Goal: Information Seeking & Learning: Learn about a topic

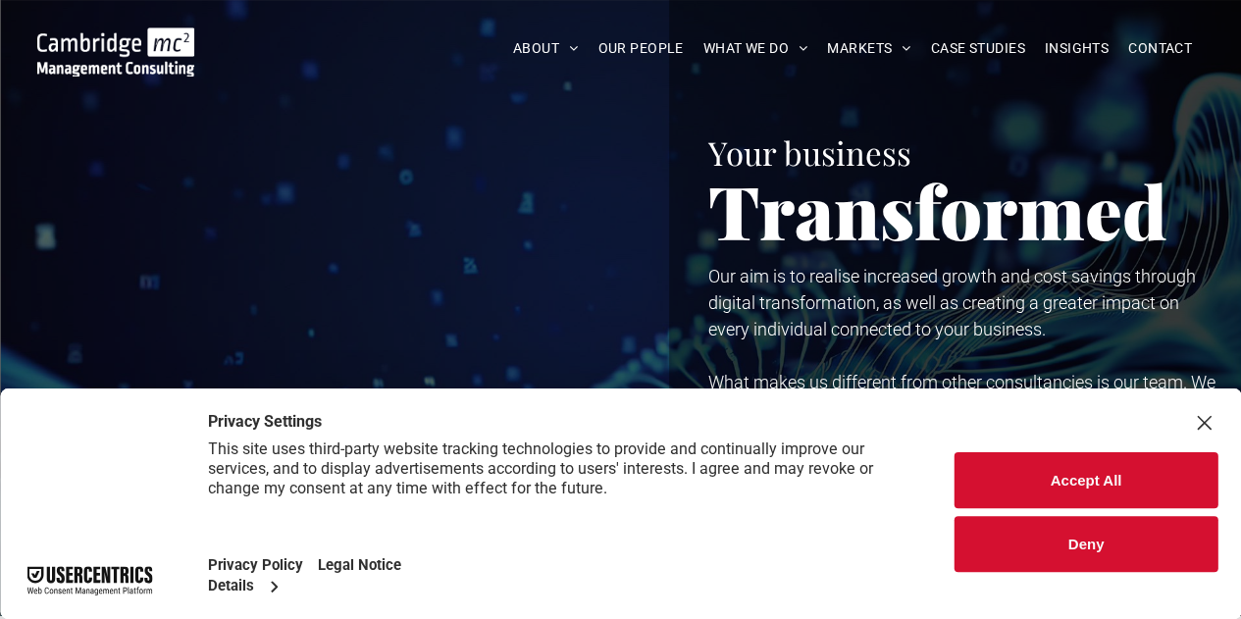
click at [1048, 469] on button "Accept All" at bounding box center [1085, 480] width 263 height 56
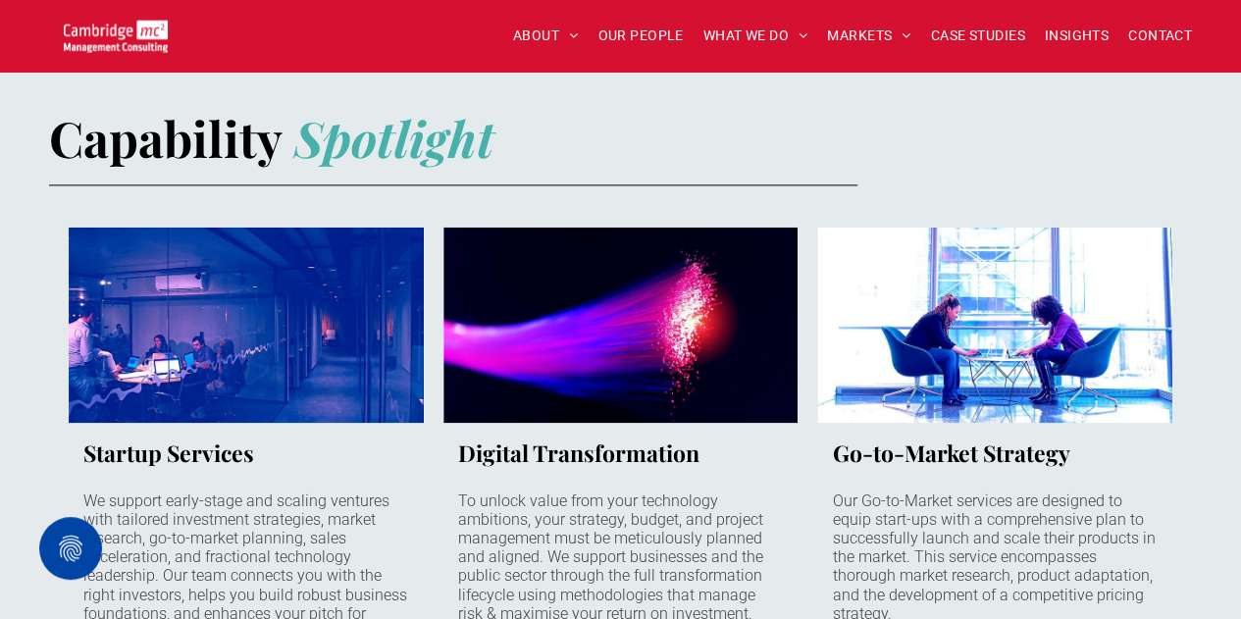
scroll to position [981, 0]
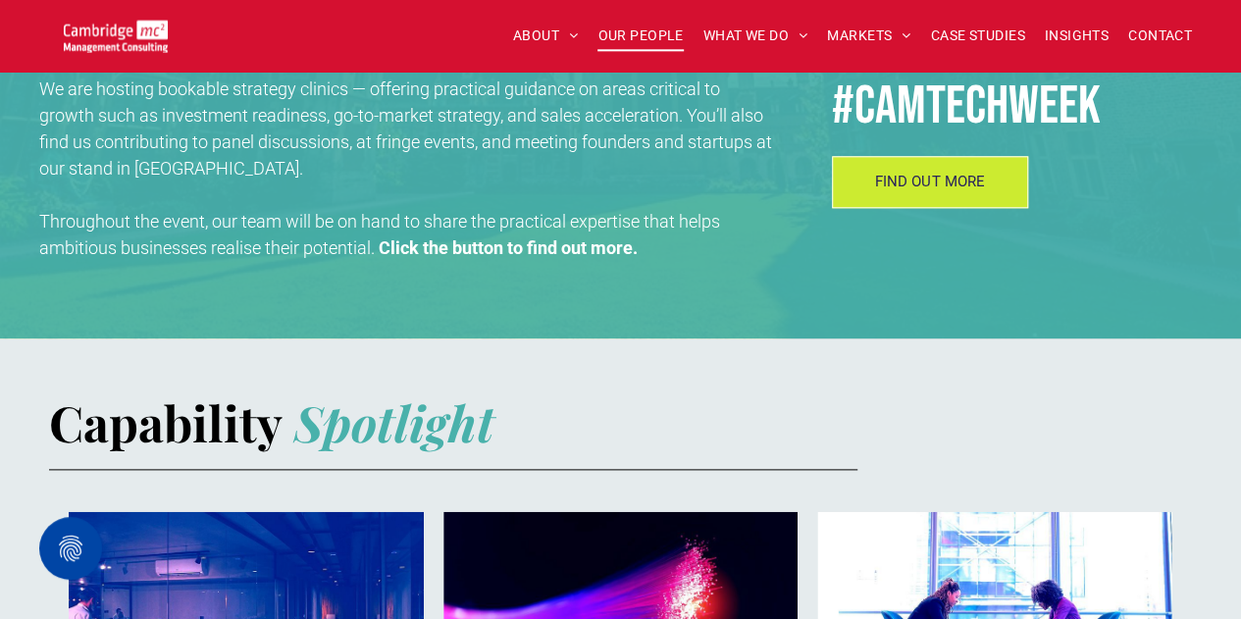
drag, startPoint x: 633, startPoint y: 30, endPoint x: 649, endPoint y: 64, distance: 37.3
click at [633, 30] on span "OUR PEOPLE" at bounding box center [639, 36] width 85 height 30
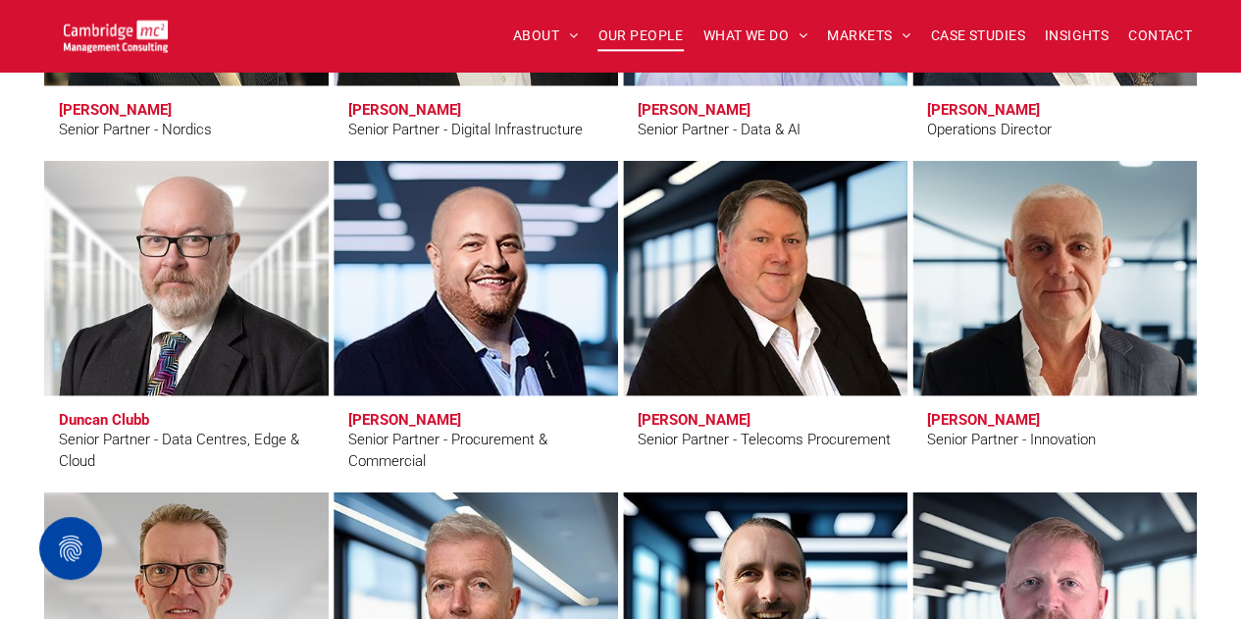
scroll to position [2942, 0]
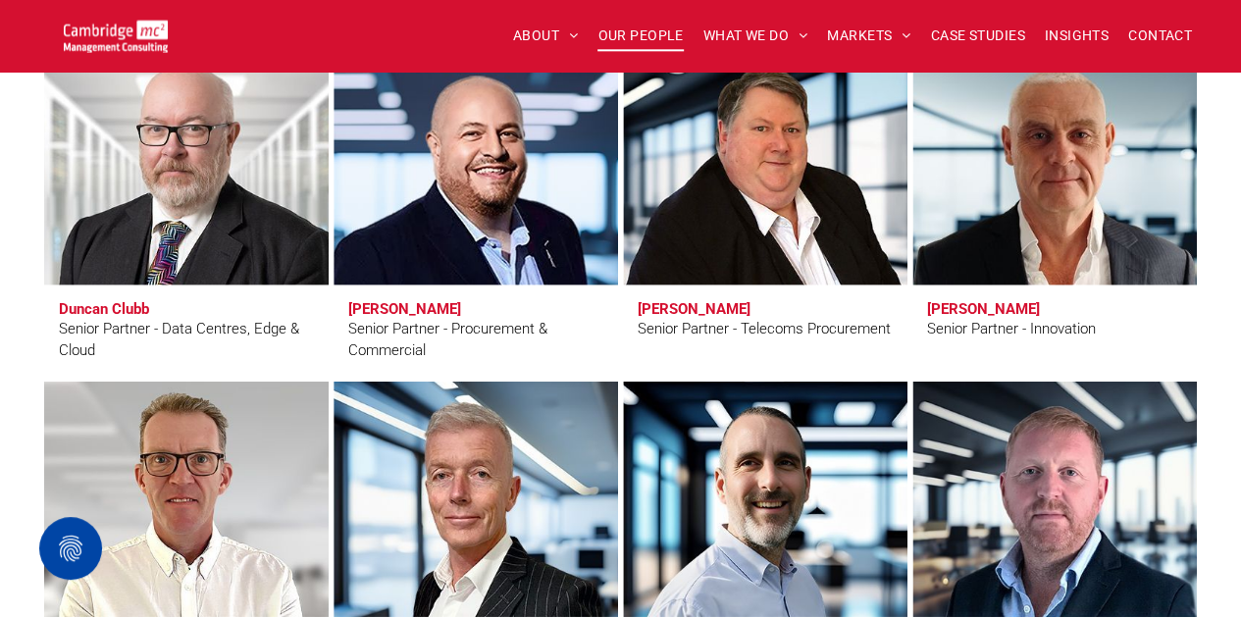
drag, startPoint x: 957, startPoint y: 311, endPoint x: 1183, endPoint y: 332, distance: 226.5
click at [1183, 332] on span "Matt Lawson Senior Partner - Innovation" at bounding box center [1054, 330] width 284 height 91
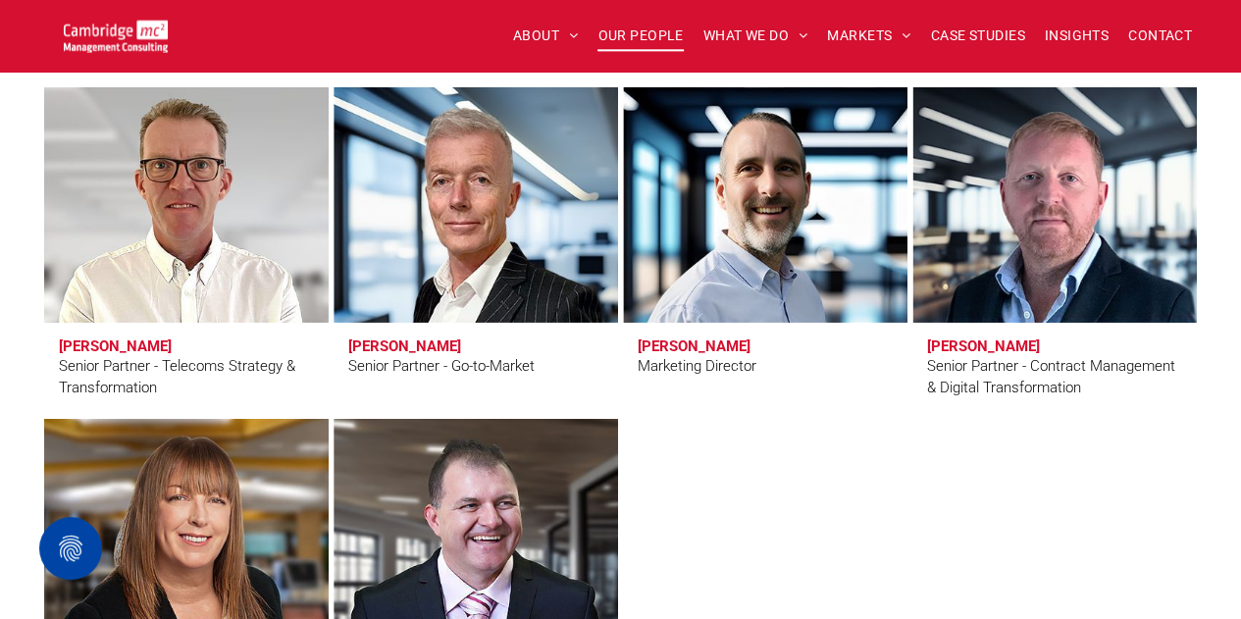
scroll to position [2844, 0]
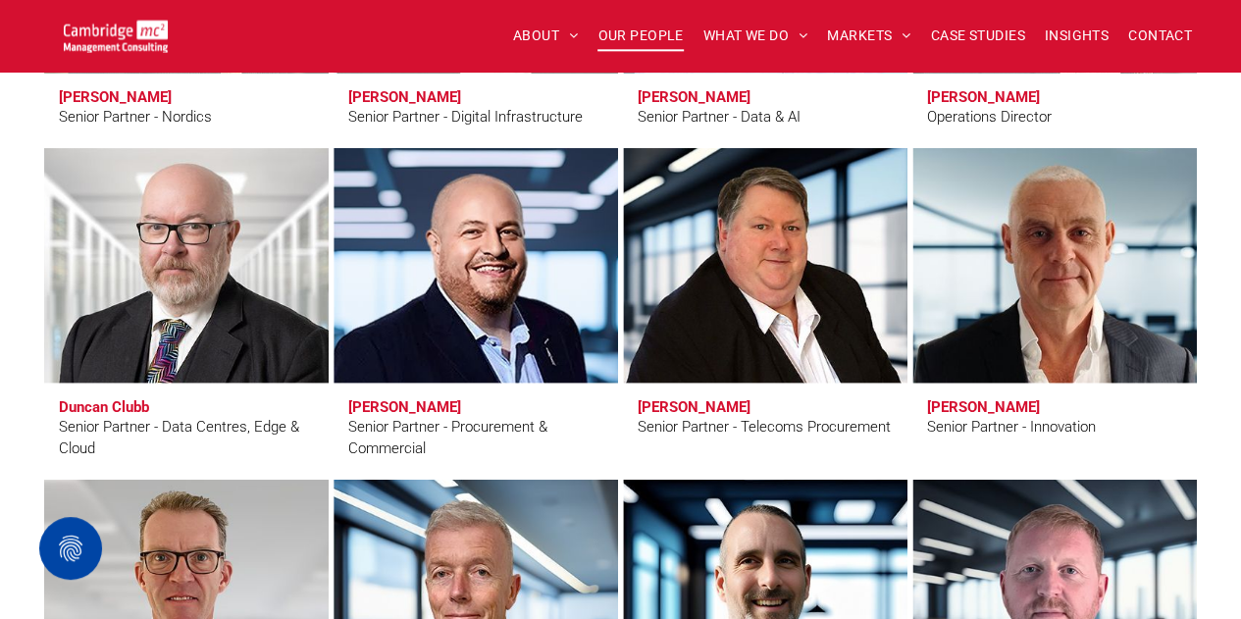
click at [982, 405] on h3 "Matt Lawson" at bounding box center [983, 407] width 113 height 18
click at [1004, 263] on link "Matt Lawson" at bounding box center [1053, 265] width 301 height 249
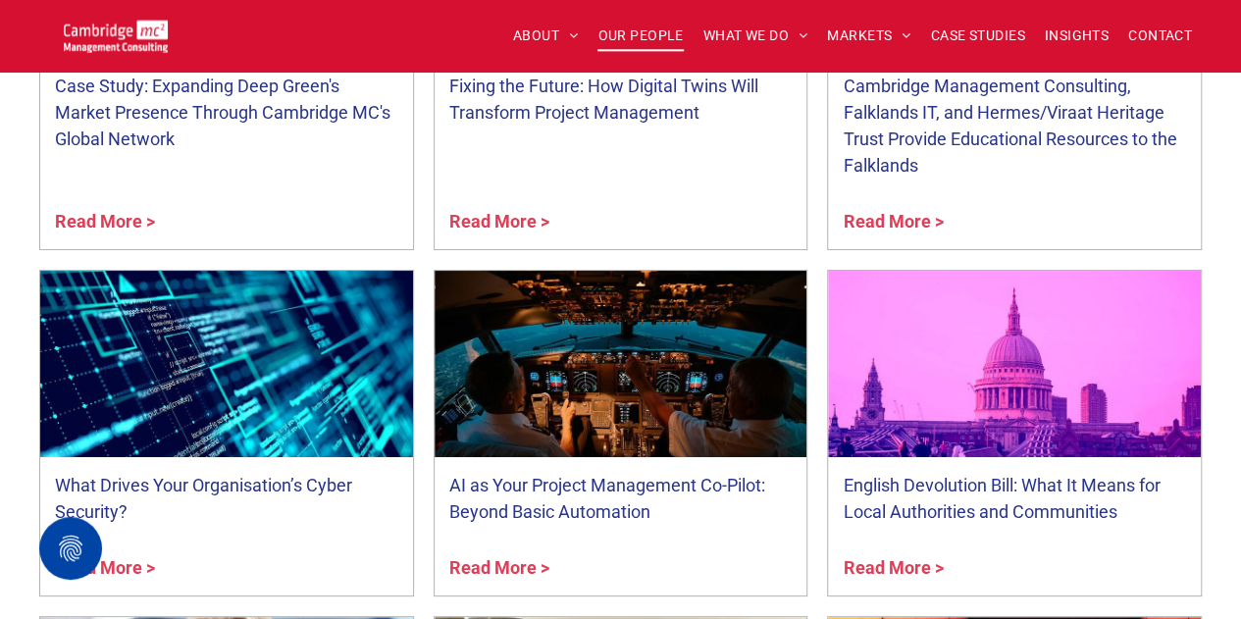
scroll to position [7552, 0]
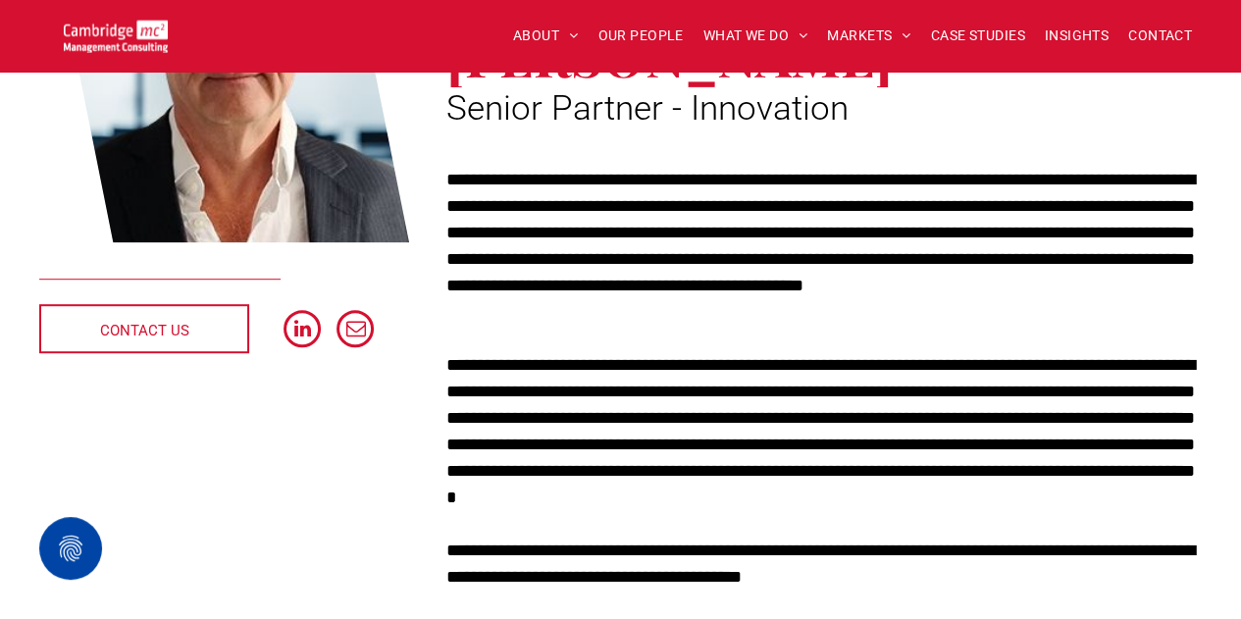
scroll to position [392, 0]
